Goal: Information Seeking & Learning: Find contact information

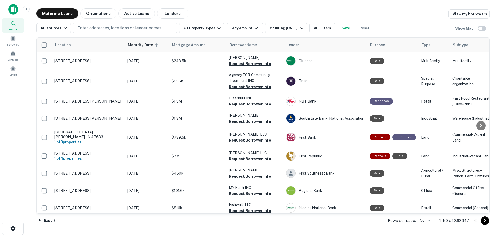
click at [32, 128] on div "Maturing Loans Originations Active Loans Lenders View my borrowers All sources …" at bounding box center [263, 119] width 466 height 222
click at [10, 71] on span at bounding box center [13, 69] width 6 height 6
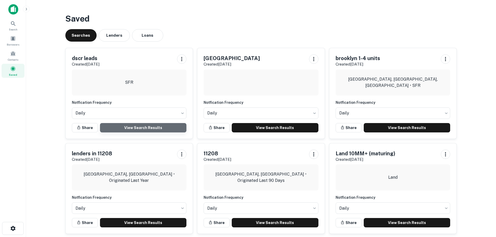
click at [146, 129] on link "View Search Results" at bounding box center [143, 127] width 87 height 9
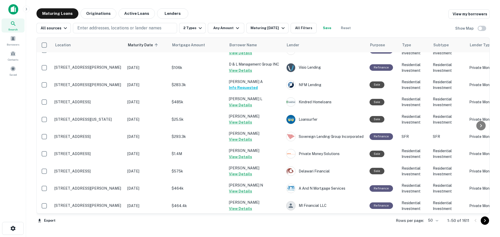
scroll to position [716, 0]
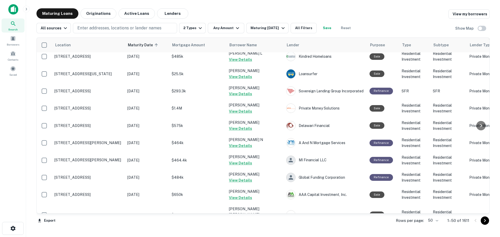
click at [435, 219] on body "Search Borrowers Contacts Saved Maturing Loans Originations Active Loans Lender…" at bounding box center [250, 118] width 500 height 237
click at [432, 224] on li "100" at bounding box center [433, 226] width 15 height 9
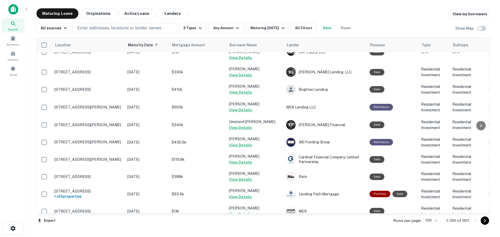
scroll to position [1589, 0]
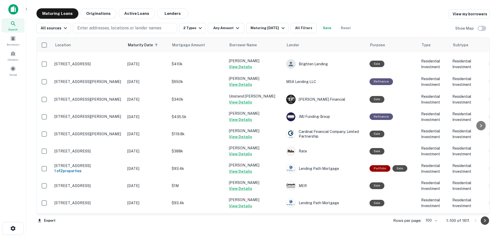
click at [487, 221] on icon "Go to next page" at bounding box center [485, 221] width 6 height 6
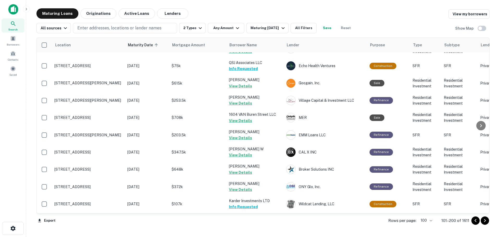
scroll to position [1587, 0]
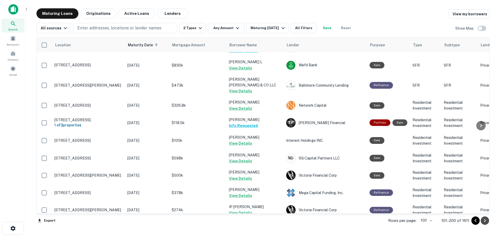
click at [485, 221] on icon "Go to next page" at bounding box center [485, 221] width 6 height 6
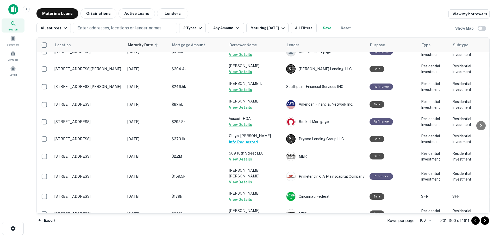
scroll to position [1610, 0]
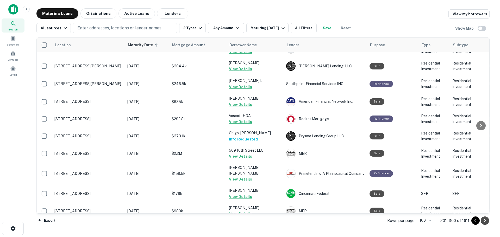
click at [483, 221] on icon "Go to next page" at bounding box center [485, 221] width 6 height 6
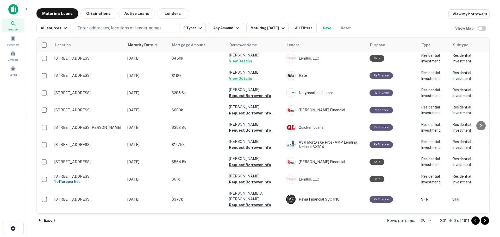
scroll to position [845, 0]
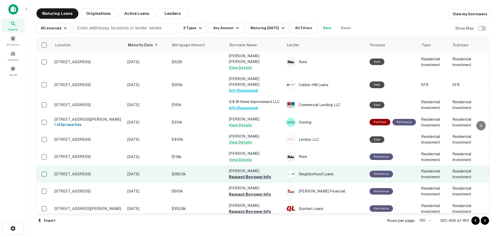
click at [268, 174] on button "Request Borrower Info" at bounding box center [250, 177] width 42 height 6
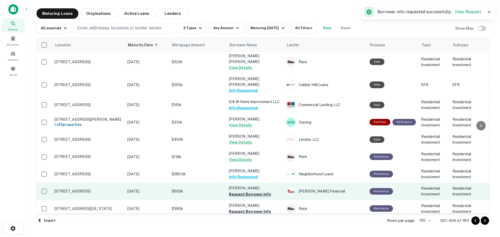
click at [260, 192] on button "Request Borrower Info" at bounding box center [250, 195] width 42 height 6
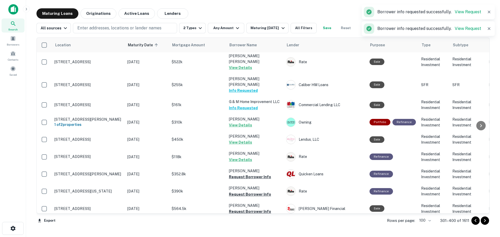
scroll to position [871, 0]
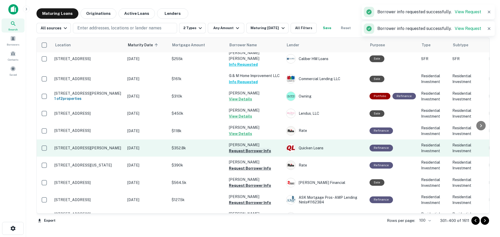
click at [263, 148] on button "Request Borrower Info" at bounding box center [250, 151] width 42 height 6
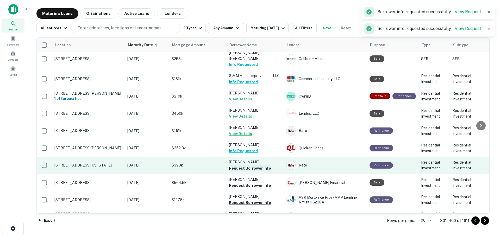
click at [261, 165] on button "Request Borrower Info" at bounding box center [250, 168] width 42 height 6
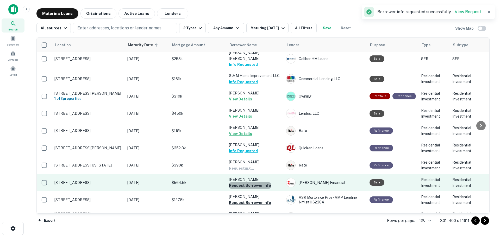
click at [260, 183] on button "Request Borrower Info" at bounding box center [250, 186] width 42 height 6
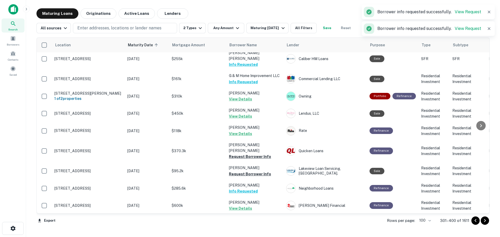
click at [260, 197] on td "[PERSON_NAME] View Details" at bounding box center [254, 205] width 57 height 17
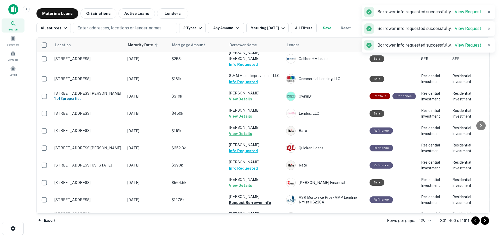
click at [260, 140] on td "[PERSON_NAME] Info Requested" at bounding box center [254, 148] width 57 height 17
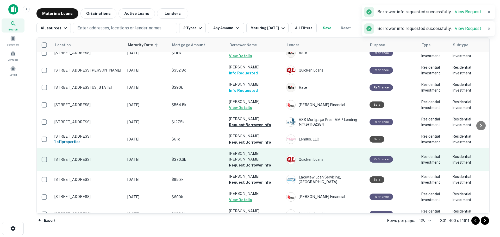
scroll to position [950, 0]
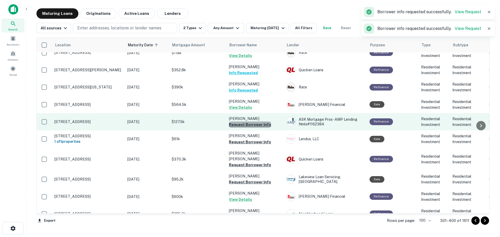
click at [258, 122] on button "Request Borrower Info" at bounding box center [250, 125] width 42 height 6
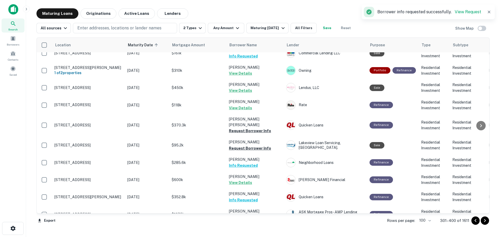
scroll to position [897, 0]
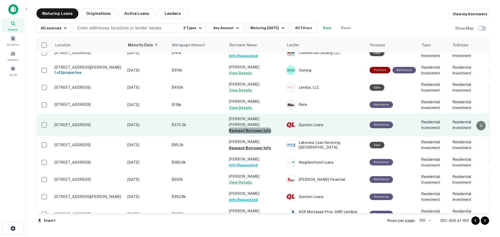
click at [266, 128] on button "Request Borrower Info" at bounding box center [250, 131] width 42 height 6
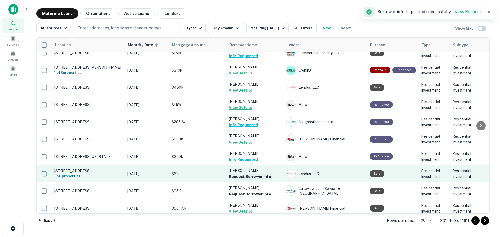
click at [261, 174] on button "Request Borrower Info" at bounding box center [250, 177] width 42 height 6
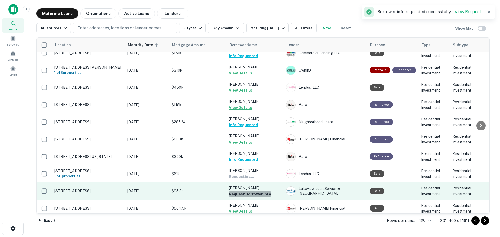
click at [261, 191] on button "Request Borrower Info" at bounding box center [250, 194] width 42 height 6
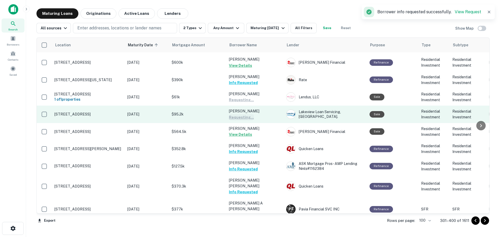
scroll to position [976, 0]
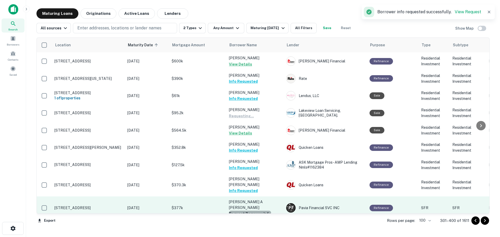
click at [261, 211] on button "Request Borrower Info" at bounding box center [250, 214] width 42 height 6
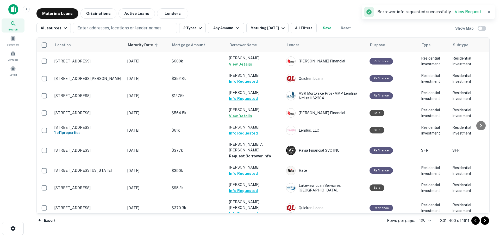
scroll to position [1028, 0]
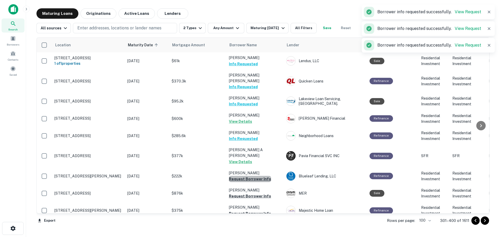
click at [263, 176] on button "Request Borrower Info" at bounding box center [250, 179] width 42 height 6
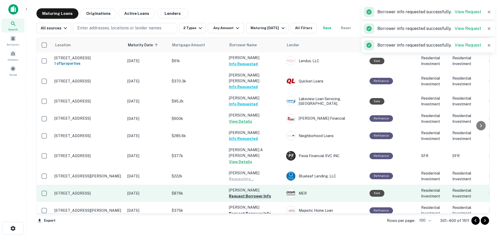
click at [261, 193] on button "Request Borrower Info" at bounding box center [250, 196] width 42 height 6
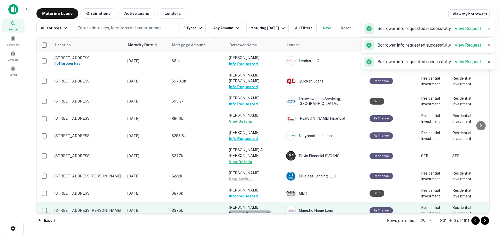
click at [260, 211] on button "Request Borrower Info" at bounding box center [250, 214] width 42 height 6
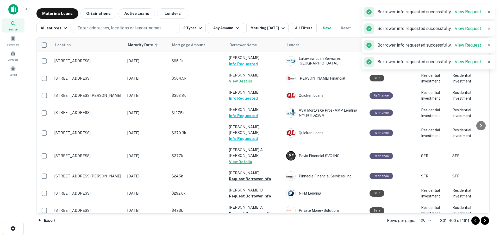
click at [263, 220] on td "[PERSON_NAME] Info Requested" at bounding box center [254, 228] width 57 height 17
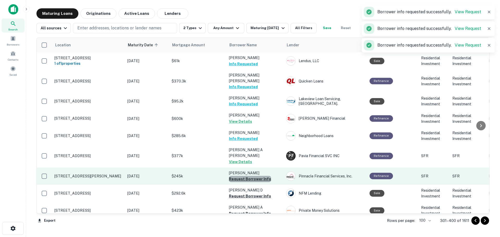
click at [258, 176] on button "Request Borrower Info" at bounding box center [250, 179] width 42 height 6
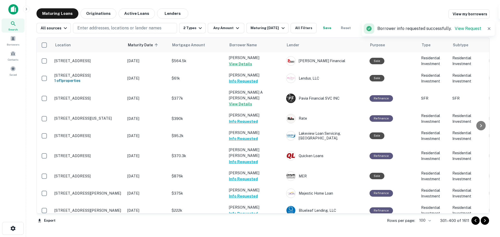
click at [260, 234] on button "Request Borrower Info" at bounding box center [250, 237] width 42 height 6
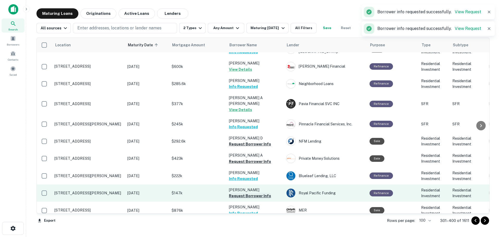
click at [262, 193] on button "Request Borrower Info" at bounding box center [250, 196] width 42 height 6
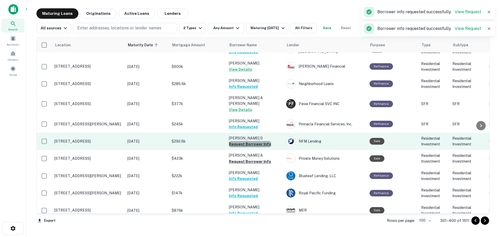
click at [264, 141] on button "Request Borrower Info" at bounding box center [250, 144] width 42 height 6
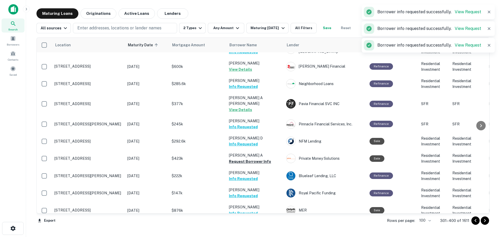
click at [260, 219] on td "[PERSON_NAME] R Info Requested" at bounding box center [254, 227] width 57 height 17
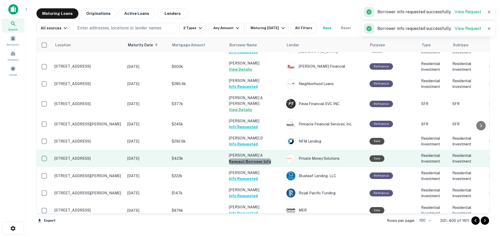
click at [258, 159] on button "Request Borrower Info" at bounding box center [250, 162] width 42 height 6
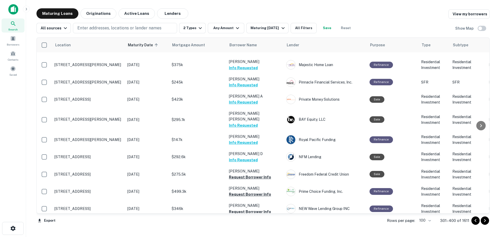
scroll to position [1173, 0]
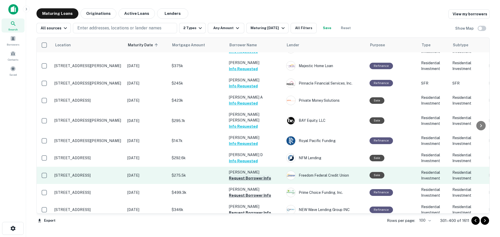
click at [261, 175] on button "Request Borrower Info" at bounding box center [250, 178] width 42 height 6
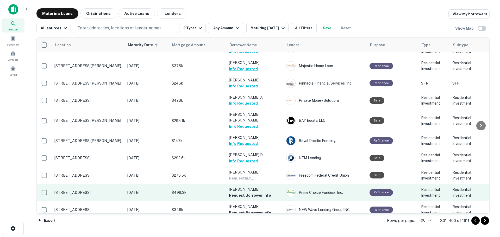
click at [263, 193] on button "Request Borrower Info" at bounding box center [250, 196] width 42 height 6
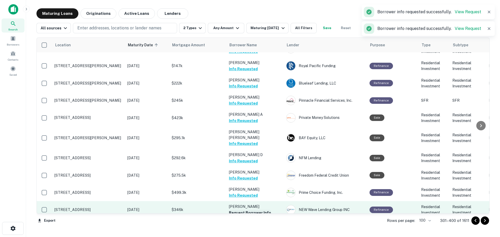
click at [263, 210] on button "Request Borrower Info" at bounding box center [250, 213] width 42 height 6
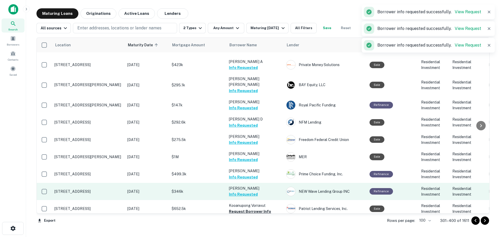
scroll to position [1225, 0]
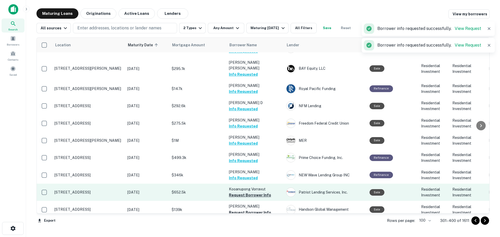
click at [266, 192] on button "Request Borrower Info" at bounding box center [250, 195] width 42 height 6
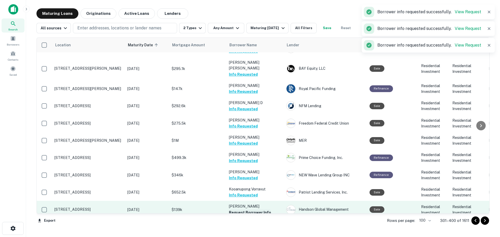
click at [264, 210] on button "Request Borrower Info" at bounding box center [250, 213] width 42 height 6
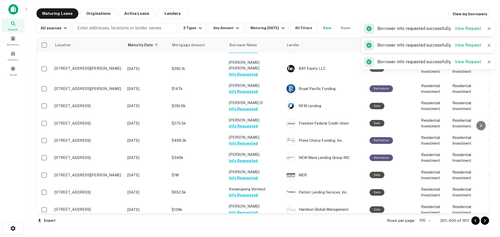
click at [263, 227] on button "Request Borrower Info" at bounding box center [250, 230] width 42 height 6
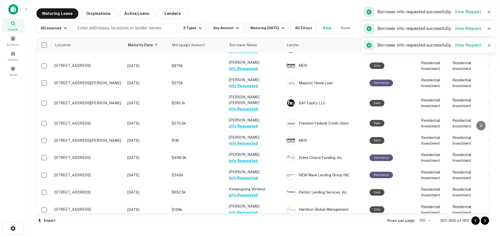
scroll to position [1277, 0]
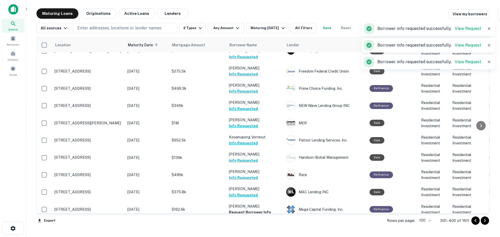
click at [259, 167] on td "[PERSON_NAME] Info Requested" at bounding box center [254, 175] width 57 height 17
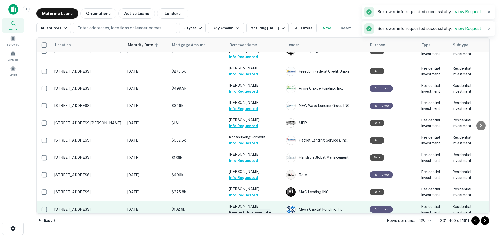
click at [264, 209] on button "Request Borrower Info" at bounding box center [250, 212] width 42 height 6
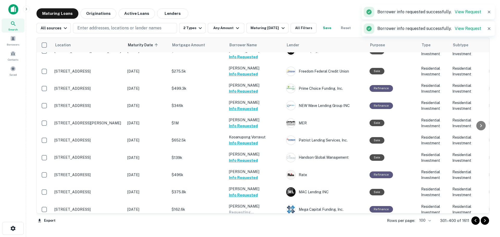
click at [264, 227] on button "Request Borrower Info" at bounding box center [250, 230] width 42 height 6
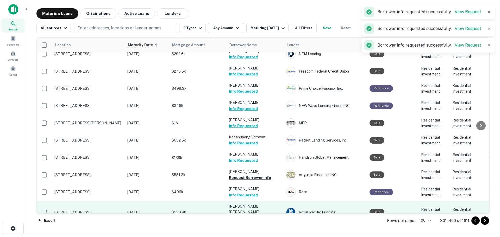
click at [264, 215] on button "Request Borrower Info" at bounding box center [250, 218] width 42 height 6
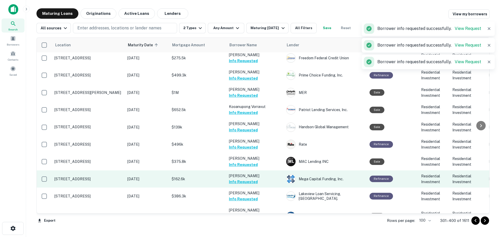
scroll to position [1329, 0]
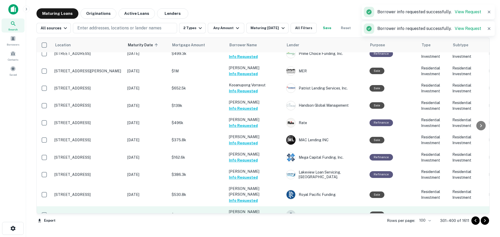
click at [263, 215] on button "Request Borrower Info" at bounding box center [250, 218] width 42 height 6
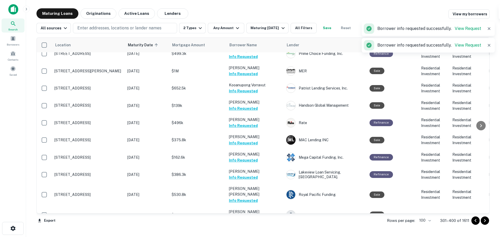
click at [263, 232] on button "Request Borrower Info" at bounding box center [250, 235] width 42 height 6
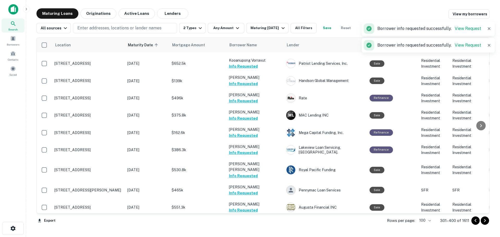
scroll to position [1381, 0]
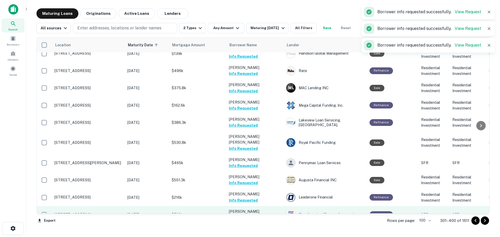
click at [264, 215] on button "Request Borrower Info" at bounding box center [250, 218] width 42 height 6
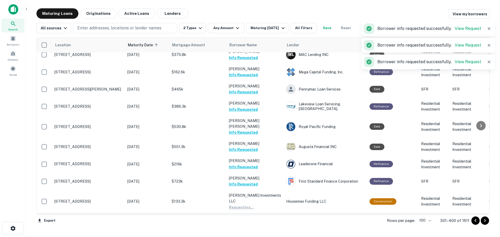
scroll to position [1459, 0]
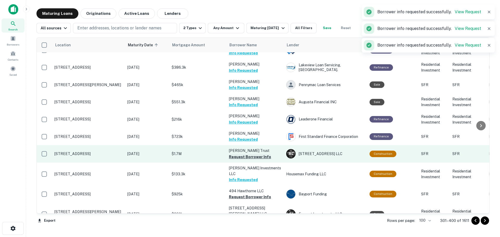
click at [263, 154] on button "Request Borrower Info" at bounding box center [250, 157] width 42 height 6
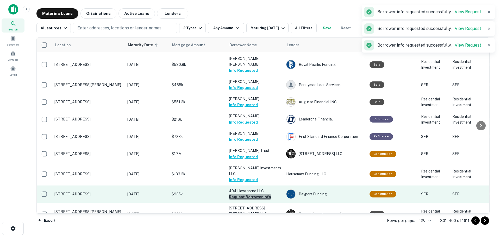
click at [264, 194] on button "Request Borrower Info" at bounding box center [250, 197] width 42 height 6
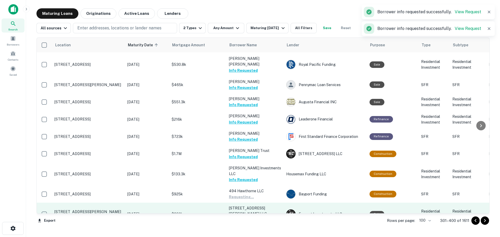
click at [263, 217] on button "Request Borrower Info" at bounding box center [250, 220] width 42 height 6
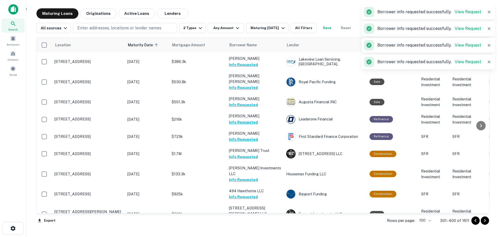
scroll to position [1511, 0]
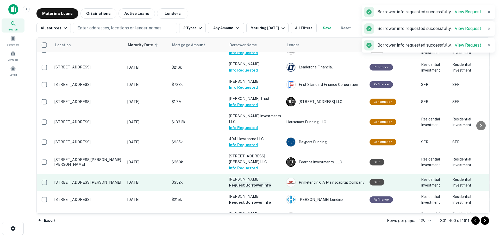
click at [264, 182] on button "Request Borrower Info" at bounding box center [250, 185] width 42 height 6
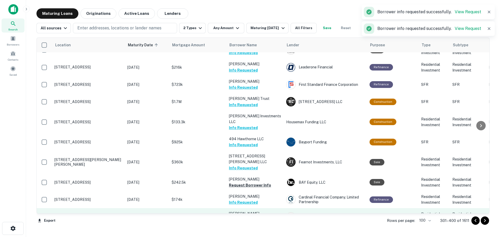
click at [264, 217] on button "Request Borrower Info" at bounding box center [250, 220] width 42 height 6
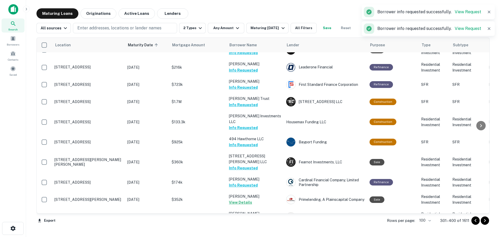
click at [262, 234] on button "Request Borrower Info" at bounding box center [250, 237] width 42 height 6
